Goal: Task Accomplishment & Management: Manage account settings

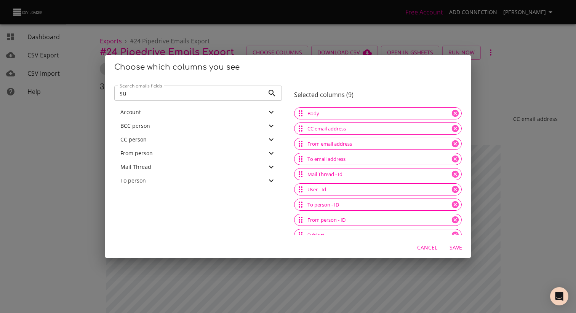
click at [89, 81] on div "Choose which columns you see Search emails fields su Search emails fields Accou…" at bounding box center [288, 156] width 576 height 313
click at [61, 110] on div "Choose which columns you see Search emails fields su Search emails fields Accou…" at bounding box center [288, 156] width 576 height 313
click at [431, 253] on button "Cancel" at bounding box center [427, 248] width 26 height 14
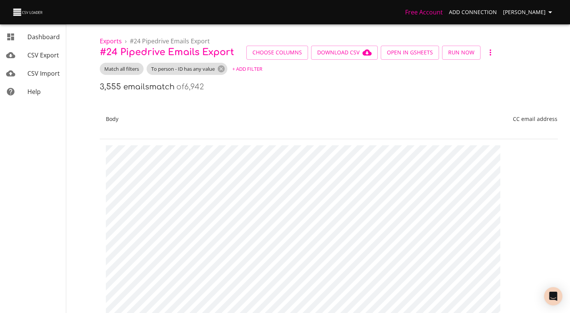
click at [42, 53] on span "CSV Export" at bounding box center [43, 55] width 32 height 8
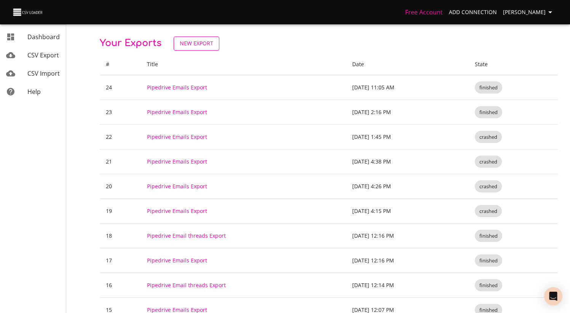
click at [196, 42] on span "New Export" at bounding box center [196, 44] width 33 height 10
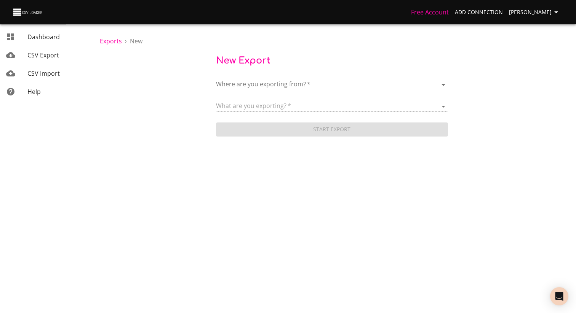
click at [104, 42] on span "Exports" at bounding box center [111, 41] width 22 height 8
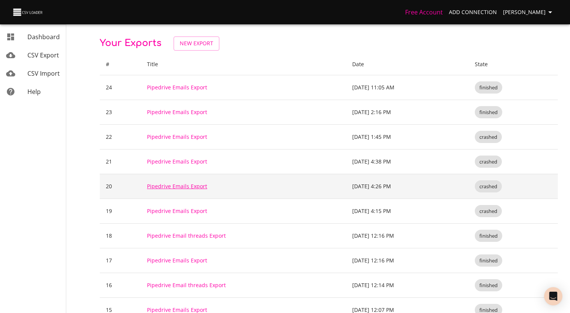
click at [179, 187] on link "Pipedrive Emails Export" at bounding box center [177, 186] width 60 height 7
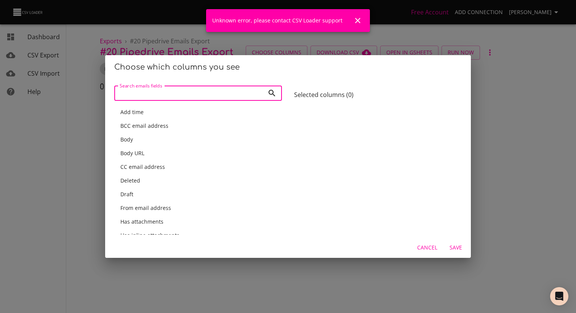
click at [422, 244] on span "Cancel" at bounding box center [427, 248] width 20 height 10
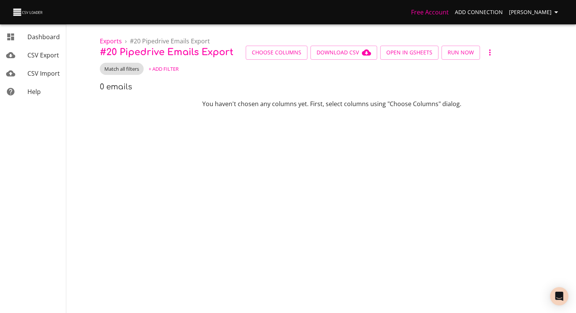
click at [485, 55] on icon "button" at bounding box center [489, 52] width 9 height 9
click at [480, 65] on li "Archive" at bounding box center [498, 66] width 36 height 14
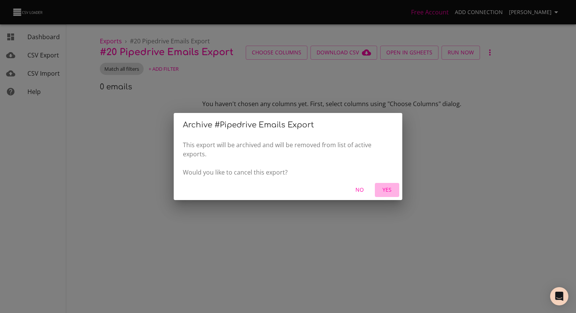
click at [379, 189] on span "Yes" at bounding box center [387, 190] width 18 height 10
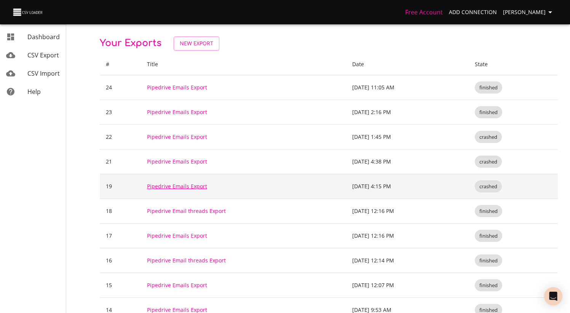
click at [182, 188] on link "Pipedrive Emails Export" at bounding box center [177, 186] width 60 height 7
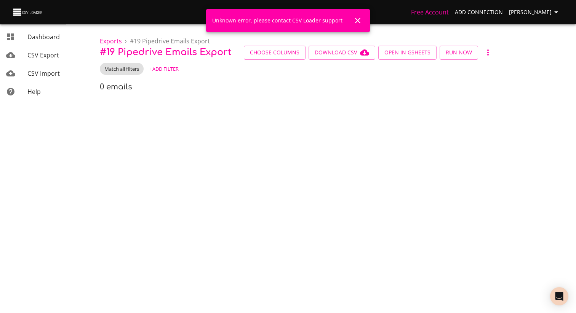
click at [486, 50] on icon "button" at bounding box center [487, 52] width 9 height 9
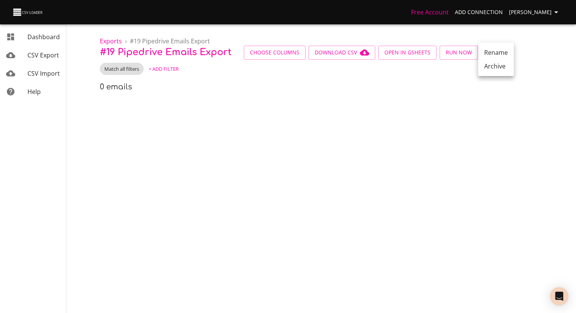
click at [494, 68] on li "Archive" at bounding box center [496, 66] width 36 height 14
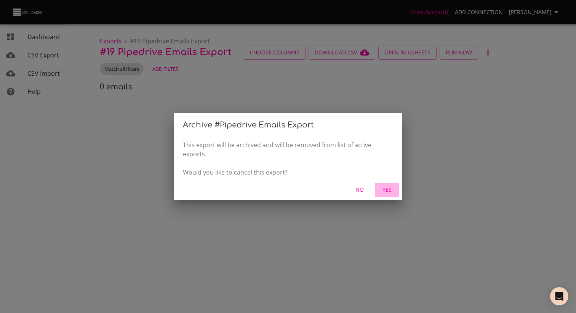
click at [392, 191] on span "Yes" at bounding box center [387, 190] width 18 height 10
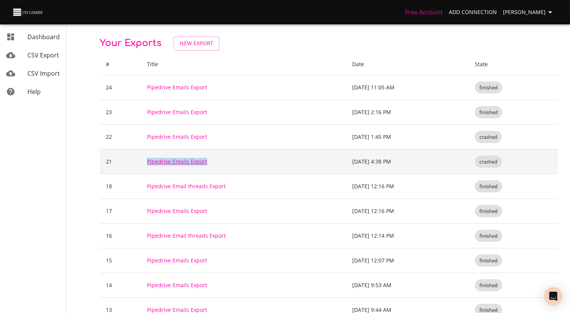
click at [169, 159] on link "Pipedrive Emails Export" at bounding box center [177, 161] width 60 height 7
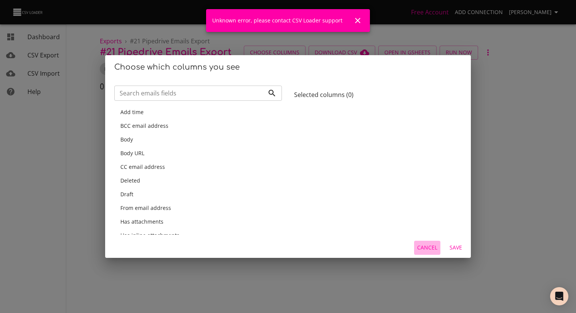
click at [432, 244] on span "Cancel" at bounding box center [427, 248] width 20 height 10
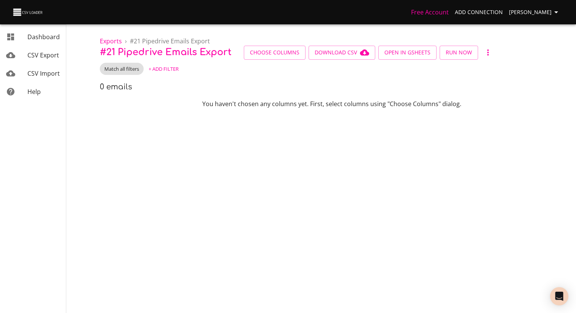
click at [483, 54] on icon "button" at bounding box center [487, 52] width 9 height 9
click at [494, 66] on li "Archive" at bounding box center [496, 66] width 36 height 14
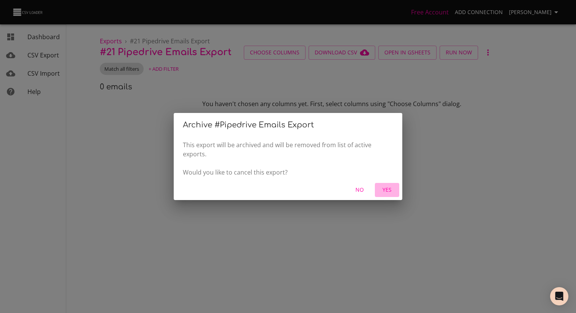
click at [387, 190] on span "Yes" at bounding box center [387, 190] width 18 height 10
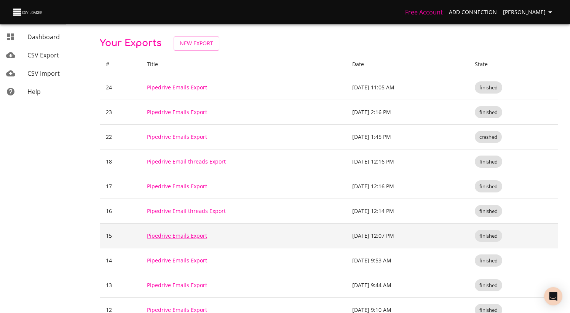
click at [177, 237] on link "Pipedrive Emails Export" at bounding box center [177, 235] width 60 height 7
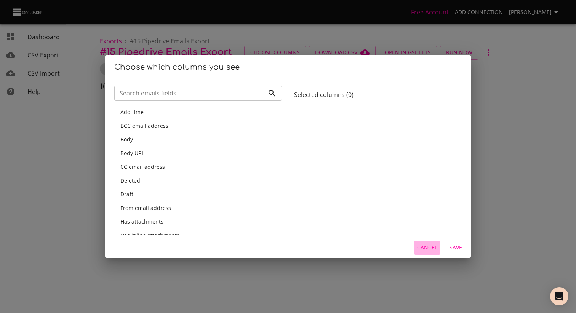
click at [430, 246] on span "Cancel" at bounding box center [427, 248] width 20 height 10
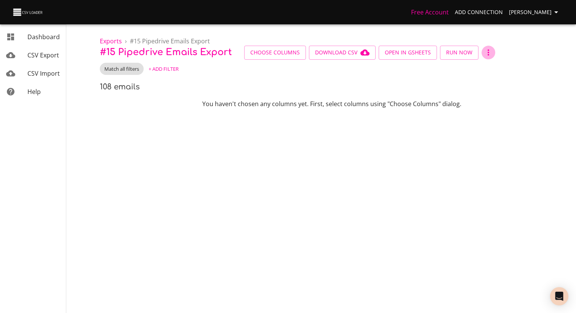
click at [488, 55] on icon "button" at bounding box center [487, 52] width 9 height 9
click at [487, 70] on li "Archive" at bounding box center [496, 66] width 36 height 14
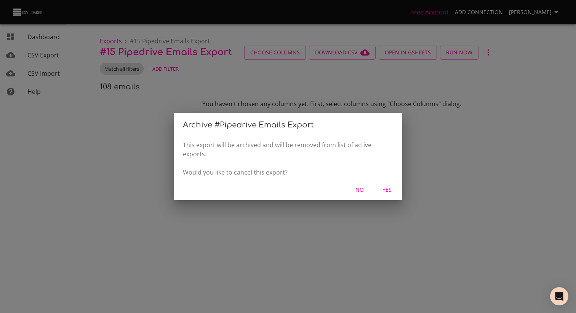
click at [397, 192] on button "Yes" at bounding box center [387, 190] width 24 height 14
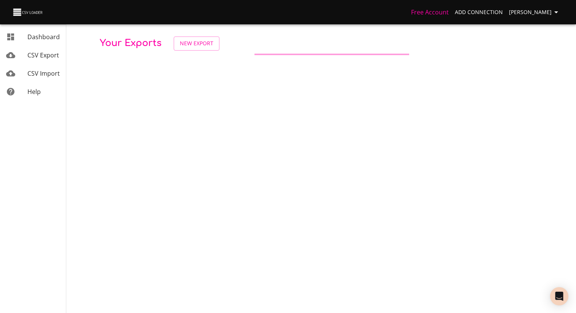
click at [395, 191] on body "Free Account Add Connection [PERSON_NAME] Dashboard CSV Export CSV Import Help …" at bounding box center [288, 156] width 576 height 313
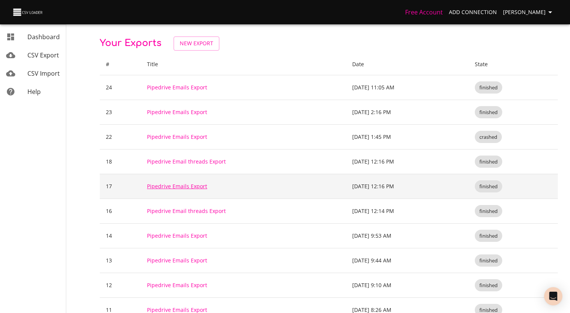
click at [175, 187] on link "Pipedrive Emails Export" at bounding box center [177, 186] width 60 height 7
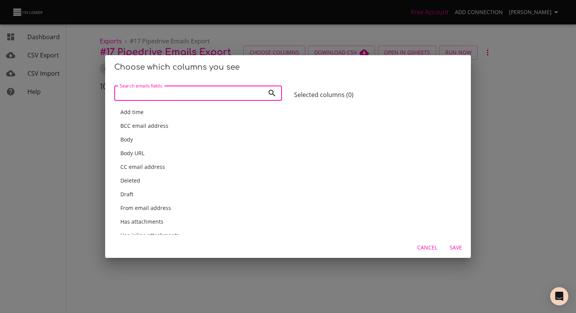
click at [433, 247] on span "Cancel" at bounding box center [427, 248] width 20 height 10
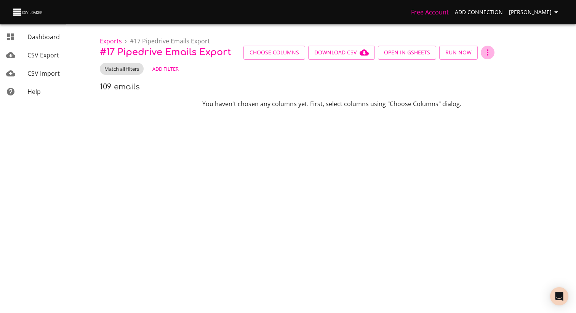
click at [483, 50] on icon "button" at bounding box center [487, 52] width 9 height 9
click at [490, 70] on li "Archive" at bounding box center [496, 66] width 36 height 14
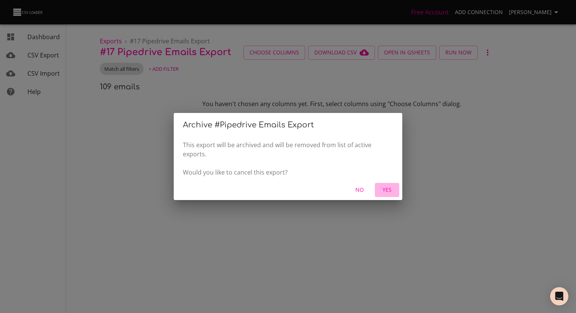
click at [386, 193] on span "Yes" at bounding box center [387, 190] width 18 height 10
